Goal: Find specific page/section: Find specific page/section

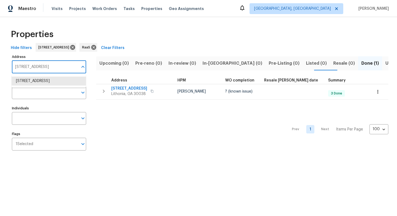
click at [56, 63] on input "[STREET_ADDRESS]" at bounding box center [45, 67] width 66 height 13
paste input "[STREET_ADDRESS]"
type input "[STREET_ADDRESS]"
click at [50, 84] on li "[STREET_ADDRESS]" at bounding box center [49, 81] width 74 height 9
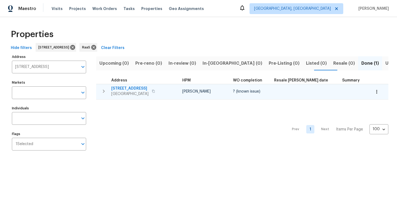
click at [138, 90] on span "[STREET_ADDRESS]" at bounding box center [129, 88] width 37 height 5
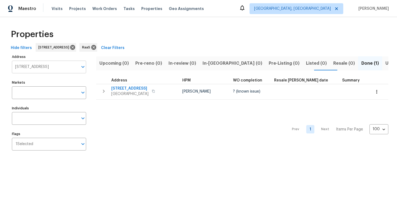
click at [35, 68] on input "[STREET_ADDRESS]" at bounding box center [45, 67] width 66 height 13
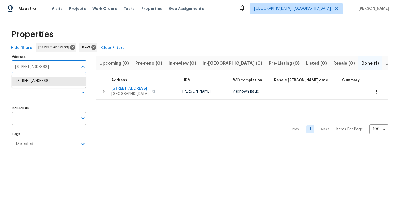
paste input ", [GEOGRAPHIC_DATA],"
click at [42, 77] on li "[STREET_ADDRESS]" at bounding box center [49, 81] width 74 height 9
click at [48, 79] on li "44057 7th St E Lancaster CA 93535" at bounding box center [49, 81] width 74 height 9
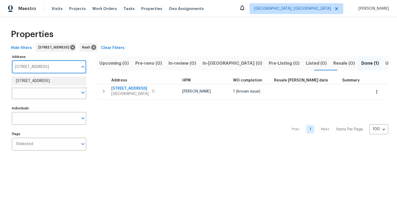
type input "44057 7th St E Lancaster CA 93535"
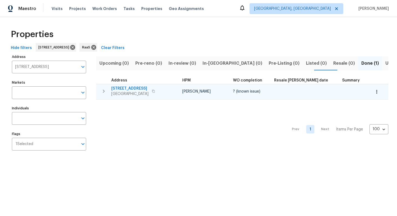
click at [160, 91] on div "44057 7th St E Lancaster, CA 93535" at bounding box center [141, 91] width 61 height 11
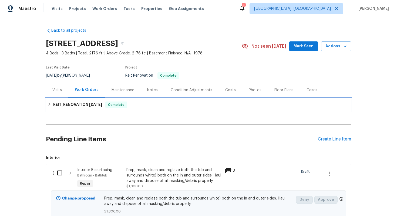
click at [154, 105] on div "REIT_RENOVATION 9/16/25 Complete" at bounding box center [199, 104] width 302 height 6
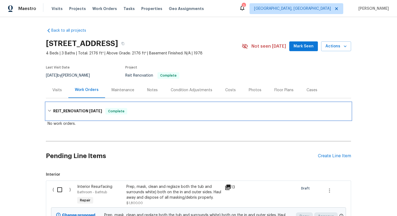
click at [154, 105] on div "REIT_RENOVATION 9/16/25 Complete" at bounding box center [198, 110] width 305 height 17
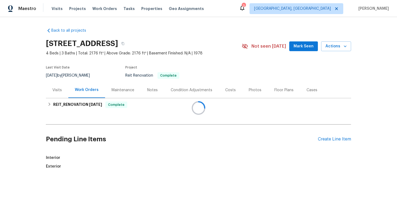
click at [228, 89] on div at bounding box center [198, 108] width 397 height 216
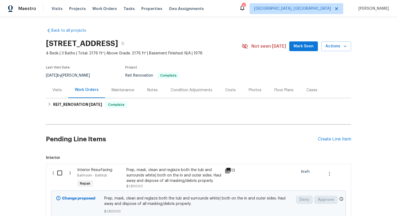
click at [230, 92] on div "Costs" at bounding box center [230, 89] width 11 height 5
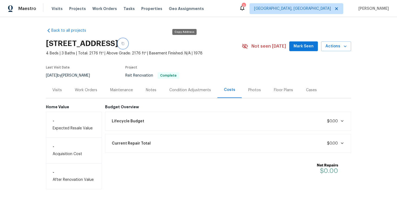
click at [125, 44] on icon "button" at bounding box center [122, 43] width 3 height 3
click at [128, 41] on button "button" at bounding box center [123, 44] width 10 height 10
